Goal: Information Seeking & Learning: Learn about a topic

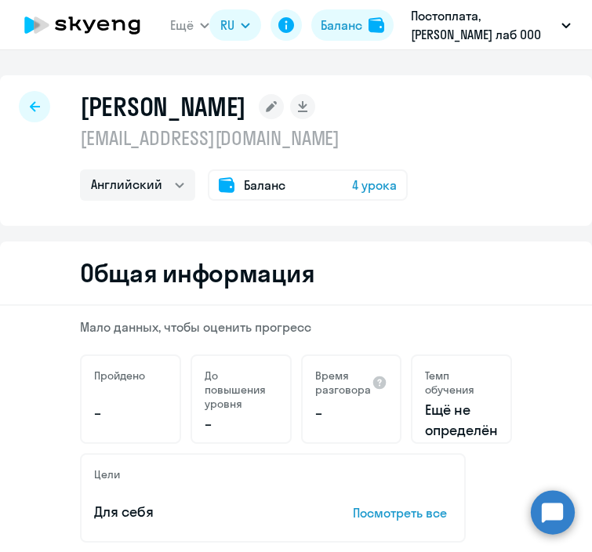
select select "english"
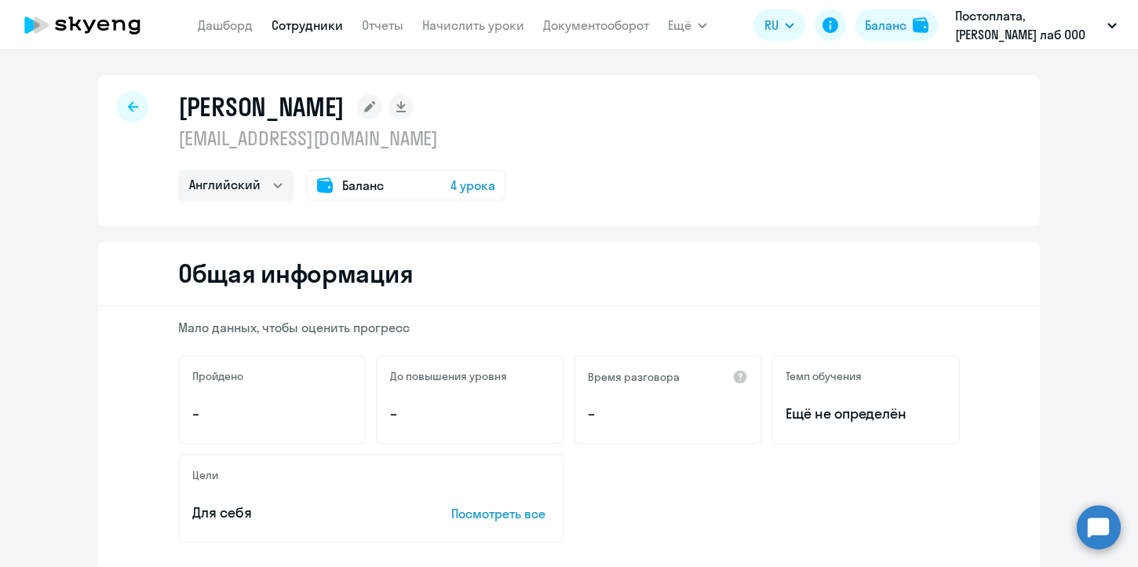
select select "english"
click at [121, 110] on div at bounding box center [132, 106] width 31 height 31
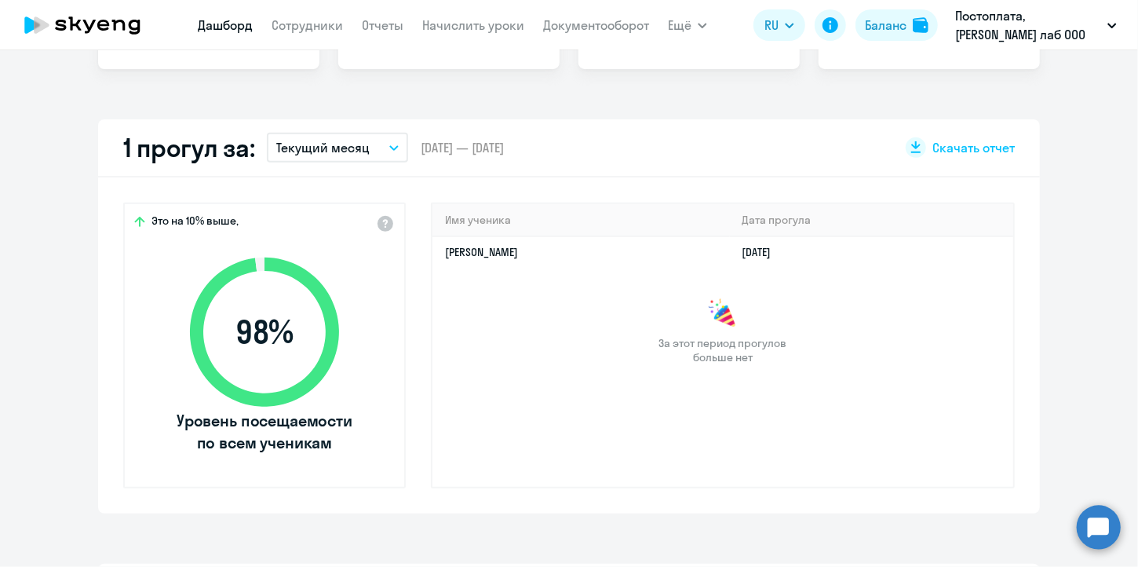
scroll to position [78, 0]
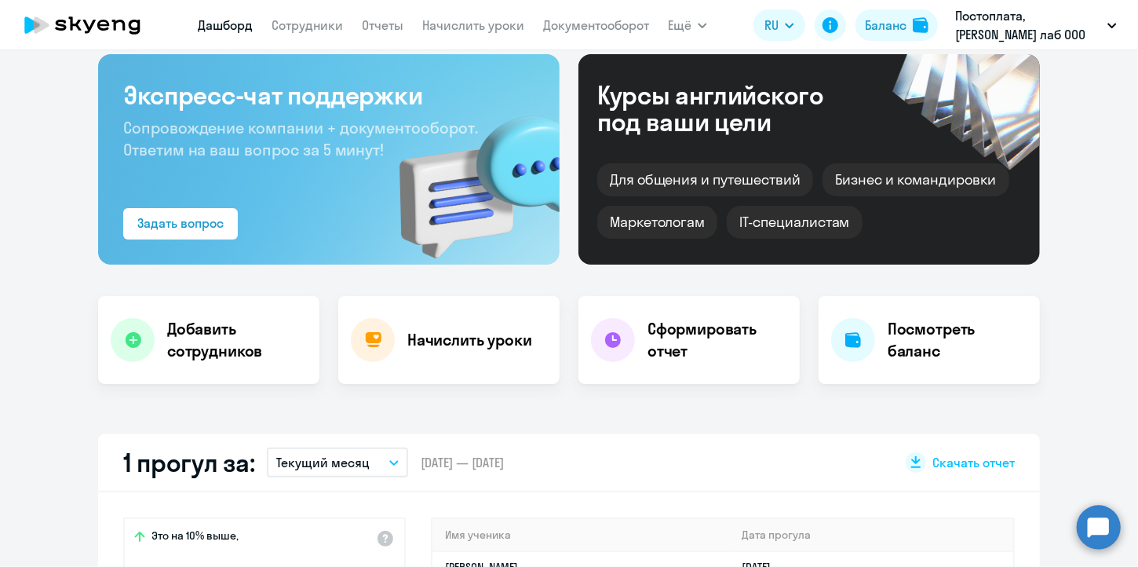
select select "30"
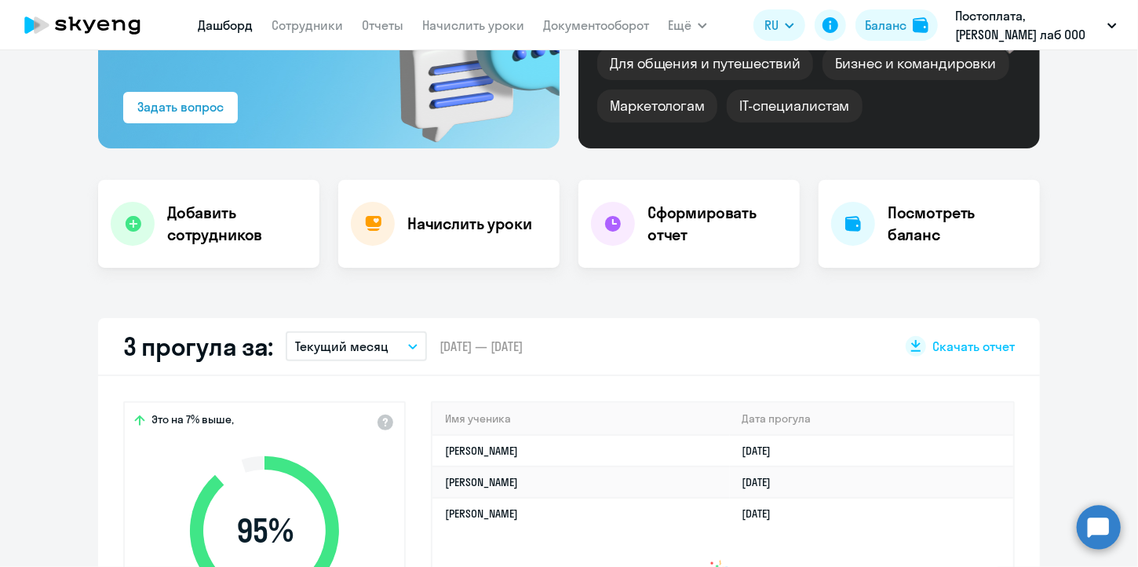
scroll to position [314, 0]
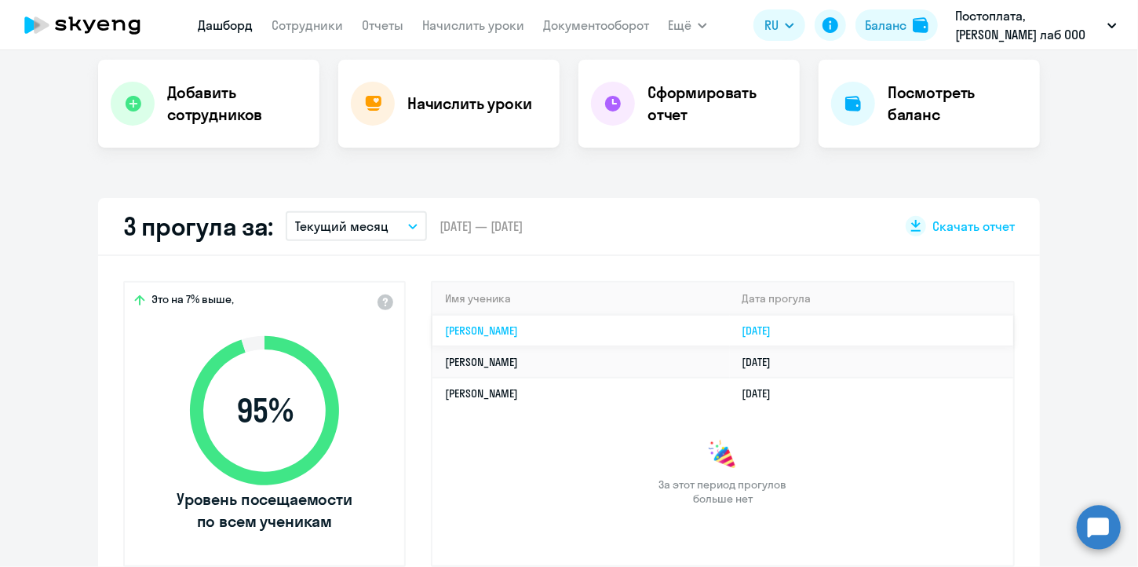
select select "30"
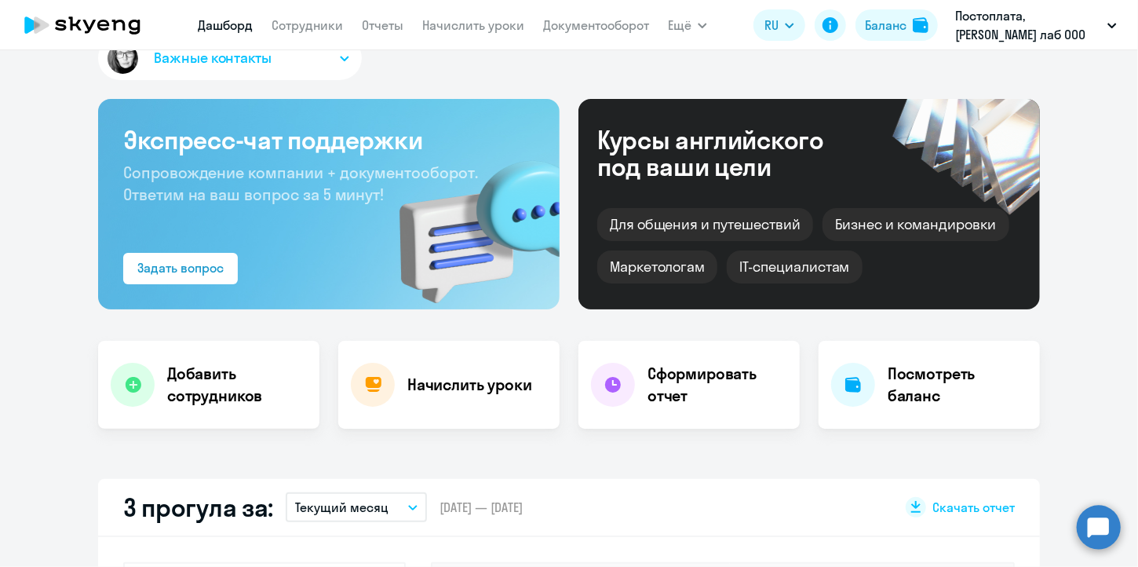
scroll to position [0, 0]
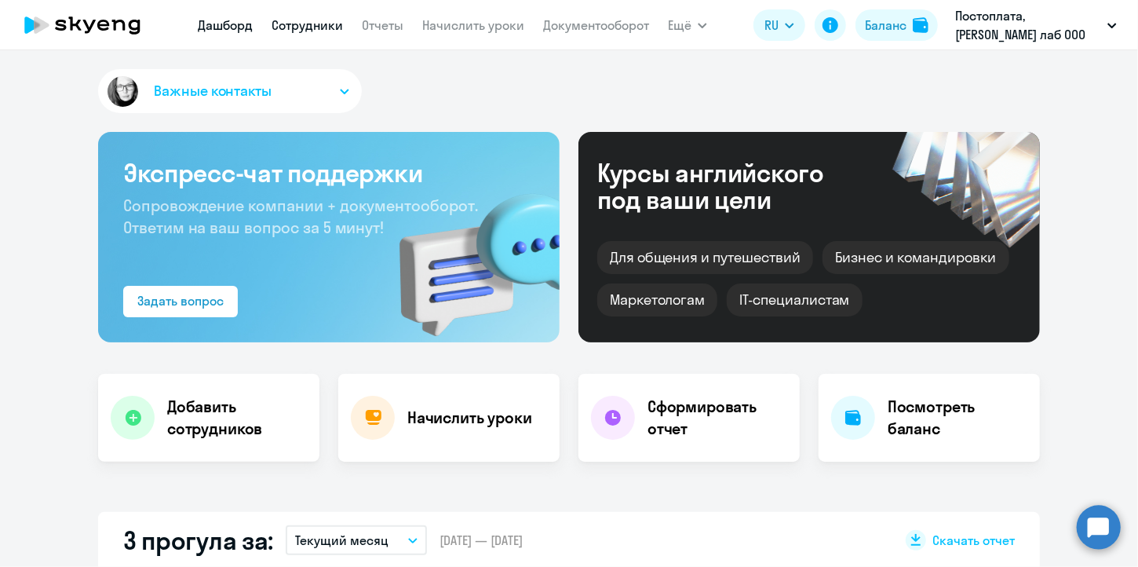
click at [282, 26] on link "Сотрудники" at bounding box center [306, 25] width 71 height 16
select select "30"
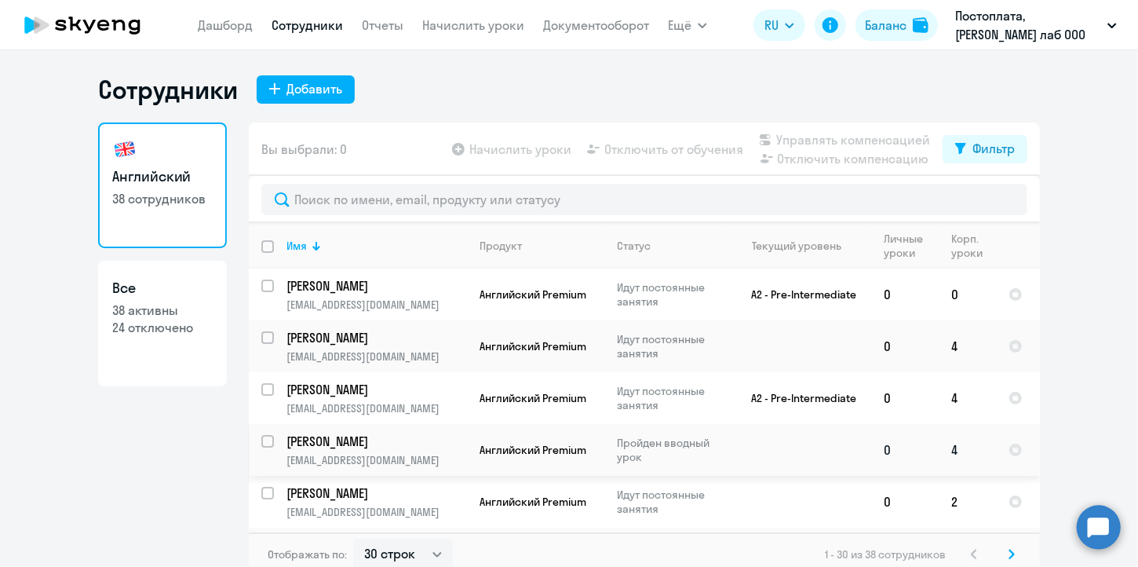
click at [391, 446] on p "Устьянцева Алина" at bounding box center [374, 440] width 177 height 17
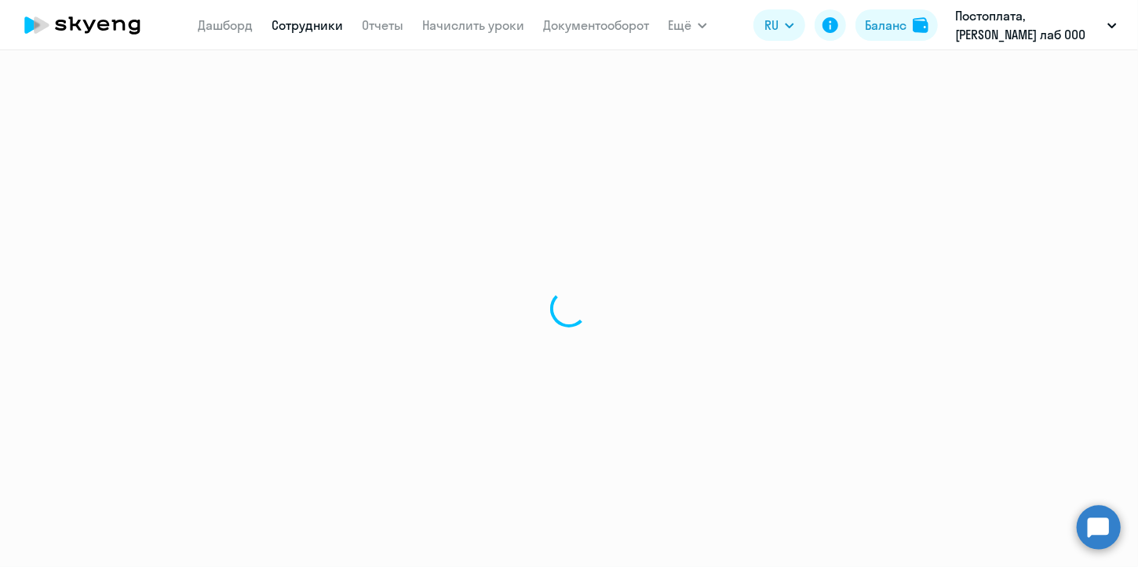
select select "english"
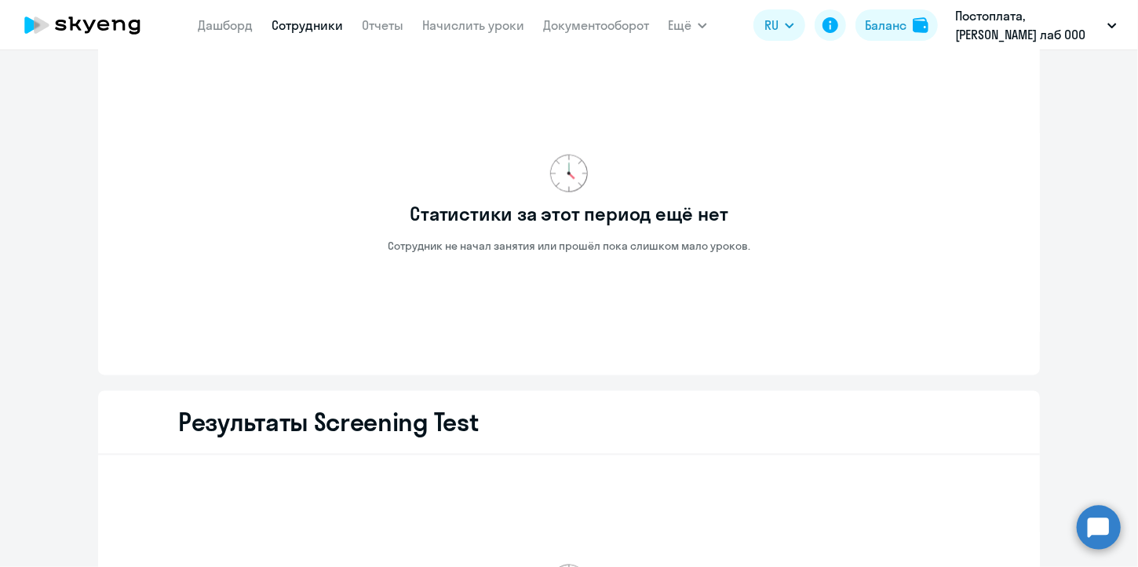
scroll to position [2057, 0]
